Goal: Transaction & Acquisition: Purchase product/service

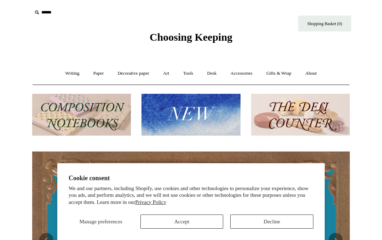
click at [265, 220] on button "Decline" at bounding box center [271, 221] width 83 height 14
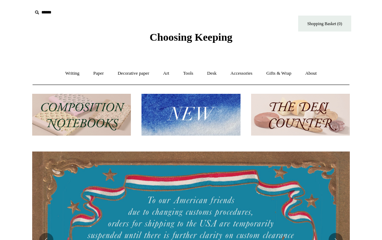
click at [77, 78] on link "Writing +" at bounding box center [72, 73] width 27 height 19
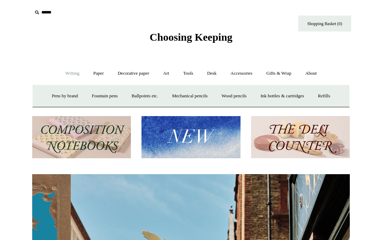
scroll to position [0, 318]
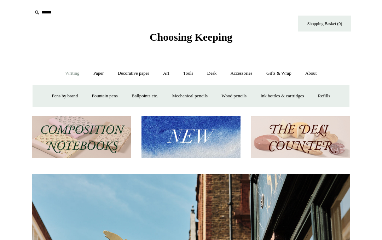
click at [107, 100] on link "Fountain pens +" at bounding box center [104, 96] width 39 height 19
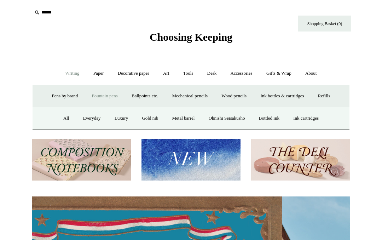
scroll to position [0, 0]
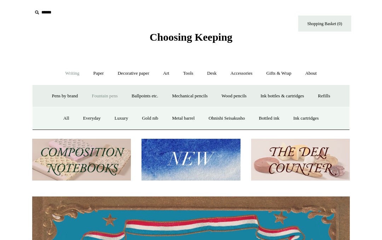
click at [122, 121] on link "Luxury" at bounding box center [121, 118] width 26 height 19
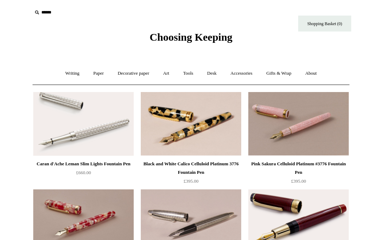
click at [73, 77] on link "Writing +" at bounding box center [72, 73] width 27 height 19
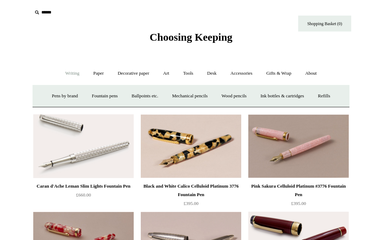
click at [71, 97] on link "Pens by brand +" at bounding box center [65, 96] width 39 height 19
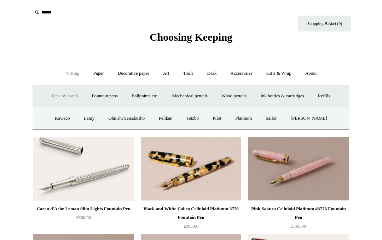
click at [64, 117] on link "Kaweco" at bounding box center [62, 118] width 28 height 19
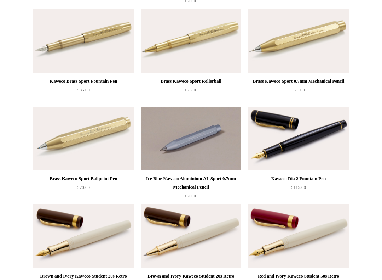
scroll to position [2136, 0]
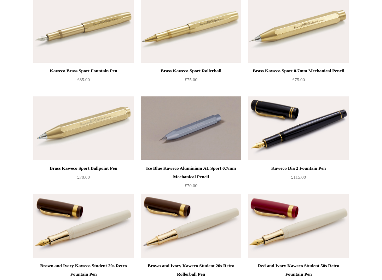
click at [309, 142] on img at bounding box center [298, 129] width 100 height 64
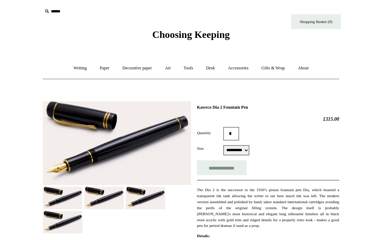
scroll to position [9, 0]
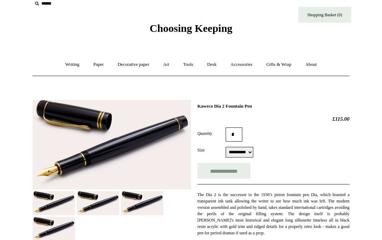
click at [248, 151] on select "**********" at bounding box center [240, 152] width 28 height 11
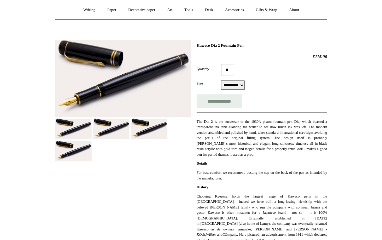
scroll to position [35, 0]
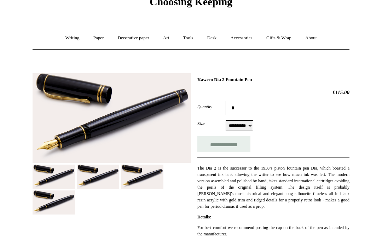
click at [243, 126] on select "**********" at bounding box center [240, 125] width 28 height 11
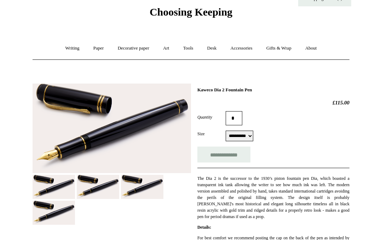
scroll to position [0, 0]
